Goal: Transaction & Acquisition: Subscribe to service/newsletter

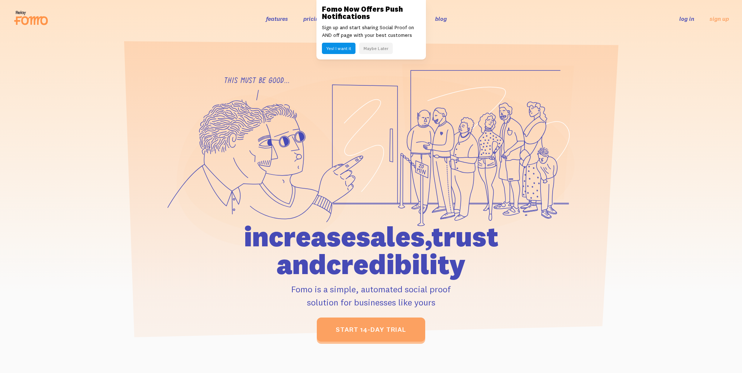
click at [202, 290] on p "Fomo is a simple, automated social proof solution for businesses like yours" at bounding box center [371, 295] width 338 height 26
click at [671, 35] on header "features pricing 106+ integrations reviews blog log in sign up log in sign up" at bounding box center [371, 18] width 742 height 37
click at [503, 69] on icon at bounding box center [488, 137] width 172 height 146
click at [163, 196] on div at bounding box center [371, 202] width 416 height 278
click at [76, 330] on div at bounding box center [371, 202] width 742 height 278
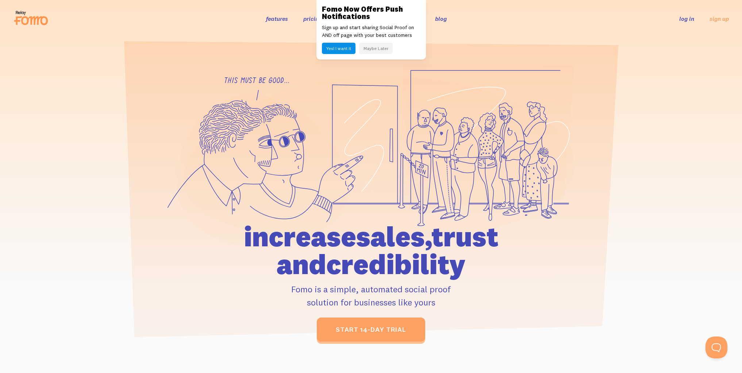
click at [676, 81] on div at bounding box center [371, 202] width 742 height 278
click at [654, 6] on header "features pricing 106+ integrations reviews blog log in sign up log in sign up" at bounding box center [371, 18] width 742 height 37
click at [728, 277] on div at bounding box center [371, 202] width 742 height 278
click at [216, 126] on icon at bounding box center [216, 124] width 15 height 3
click at [268, 52] on section at bounding box center [371, 191] width 742 height 309
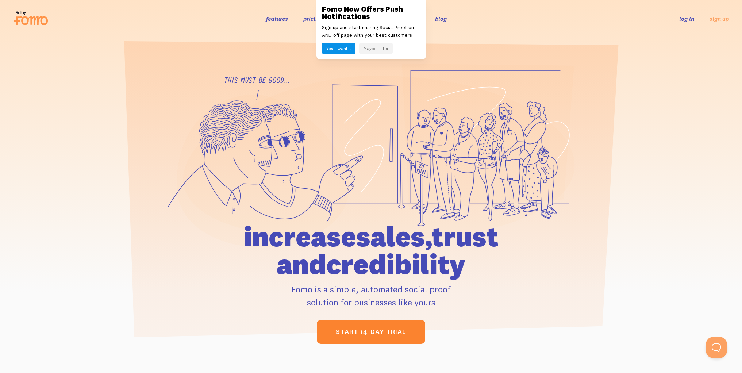
click at [355, 326] on link "start 14-day trial" at bounding box center [371, 332] width 108 height 24
